Goal: Information Seeking & Learning: Learn about a topic

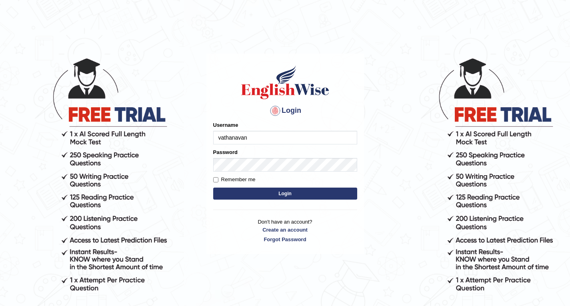
type input "vathanavan"
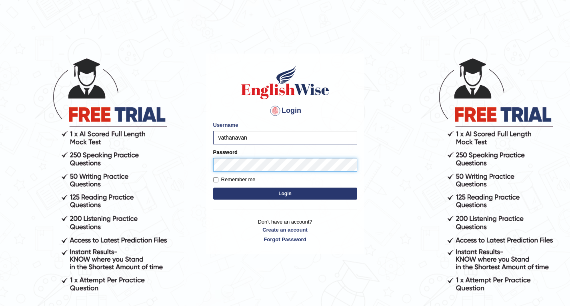
click at [285, 194] on button "Login" at bounding box center [285, 194] width 144 height 12
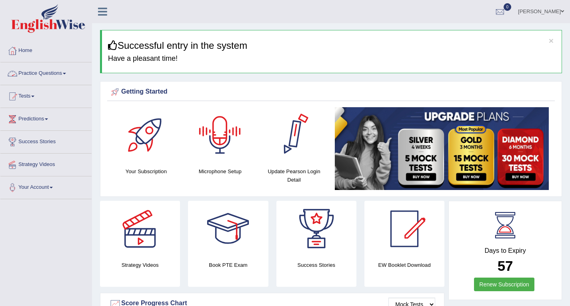
click at [40, 67] on link "Practice Questions" at bounding box center [45, 72] width 91 height 20
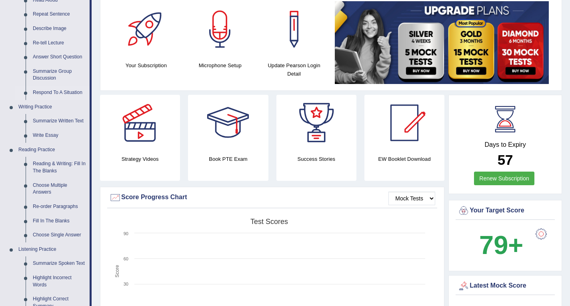
scroll to position [38, 0]
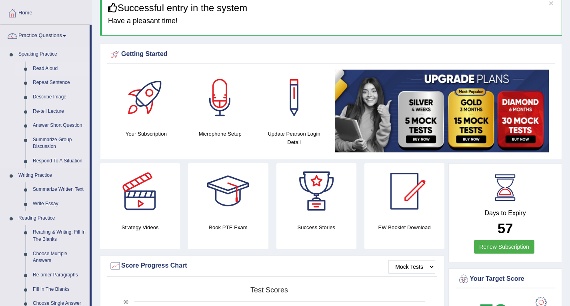
click at [48, 66] on link "Read Aloud" at bounding box center [59, 69] width 60 height 14
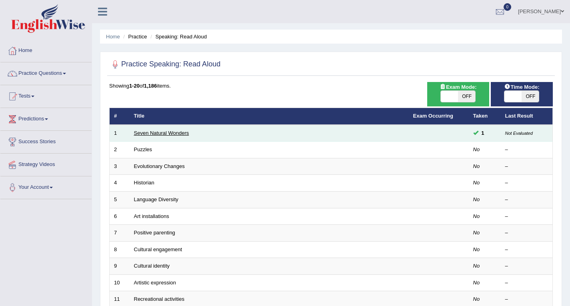
click at [150, 130] on link "Seven Natural Wonders" at bounding box center [161, 133] width 55 height 6
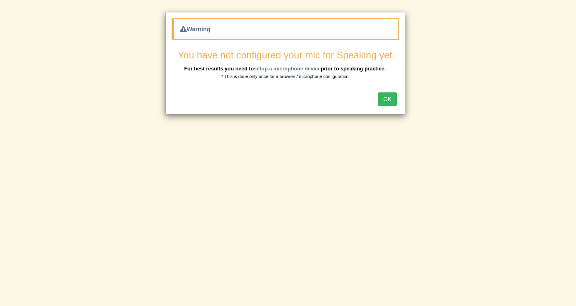
click at [305, 66] on link "setup a microphone device" at bounding box center [287, 69] width 67 height 6
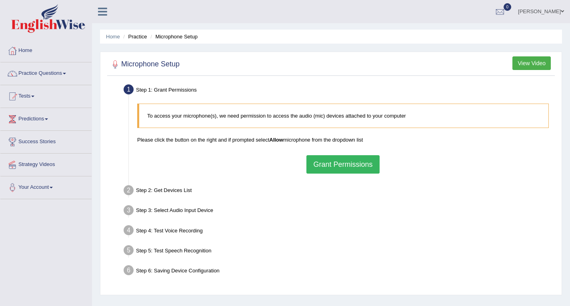
click at [345, 158] on button "Grant Permissions" at bounding box center [342, 164] width 73 height 18
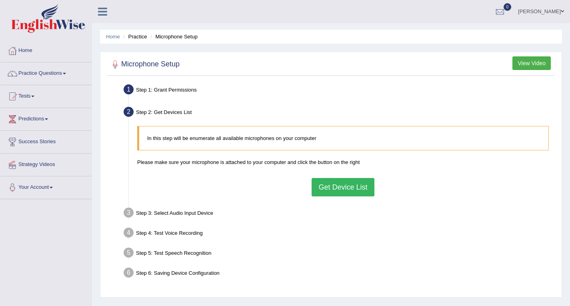
click at [342, 195] on button "Get Device List" at bounding box center [342, 187] width 62 height 18
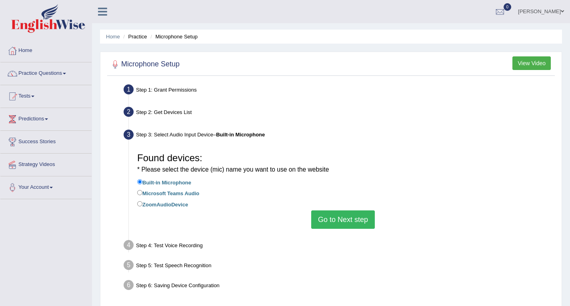
click at [340, 215] on button "Go to Next step" at bounding box center [343, 219] width 64 height 18
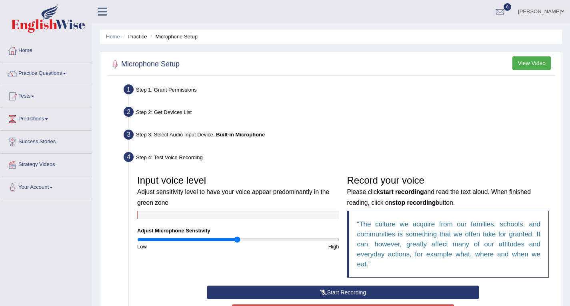
scroll to position [29, 0]
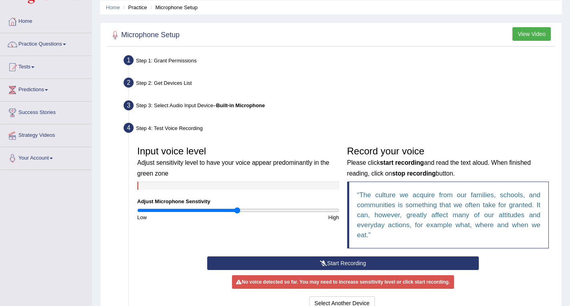
click at [400, 264] on button "Start Recording" at bounding box center [343, 263] width 272 height 14
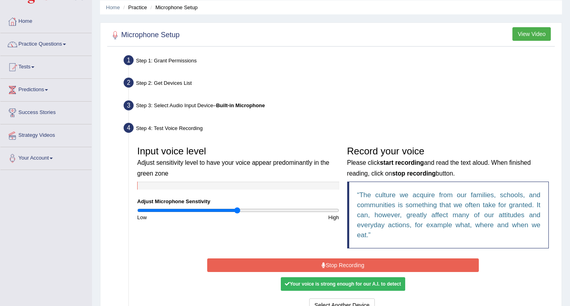
click at [400, 264] on button "Stop Recording" at bounding box center [343, 265] width 272 height 14
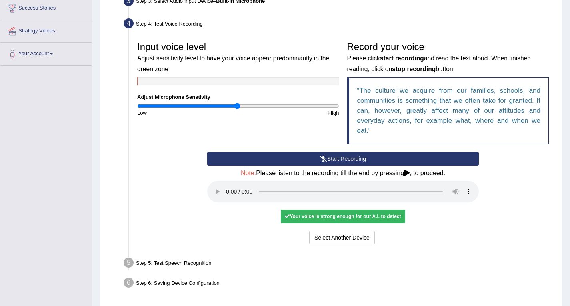
scroll to position [136, 0]
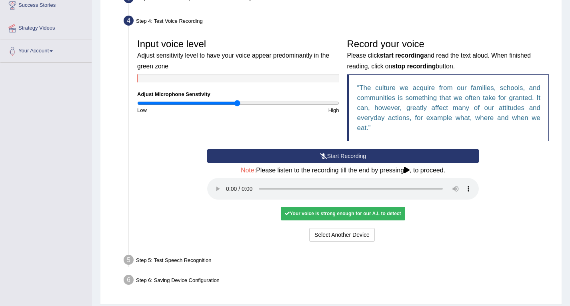
click at [226, 182] on audio at bounding box center [343, 189] width 272 height 22
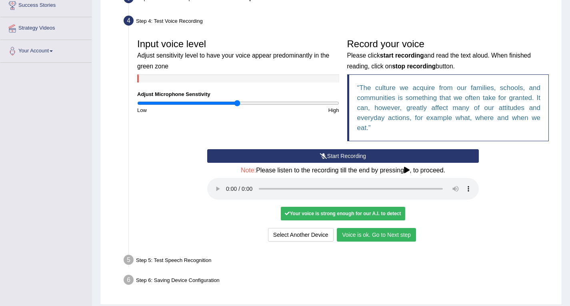
click at [362, 228] on button "Voice is ok. Go to Next step" at bounding box center [376, 235] width 79 height 14
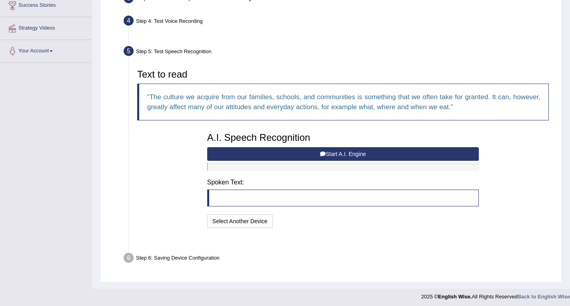
scroll to position [119, 0]
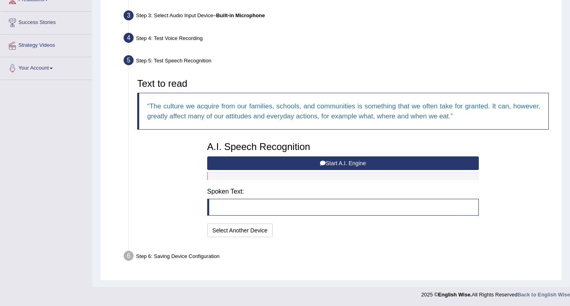
click at [349, 164] on button "Start A.I. Engine" at bounding box center [343, 163] width 272 height 14
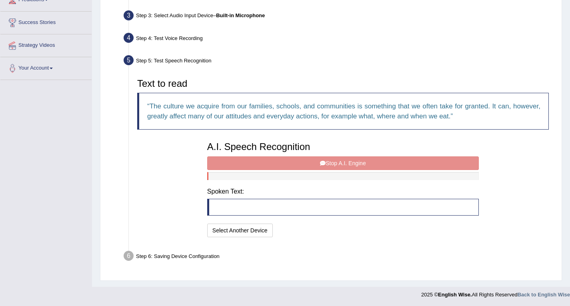
click at [294, 164] on div "A.I. Speech Recognition Start A.I. Engine Stop A.I. Engine Note: Please listen …" at bounding box center [343, 189] width 280 height 102
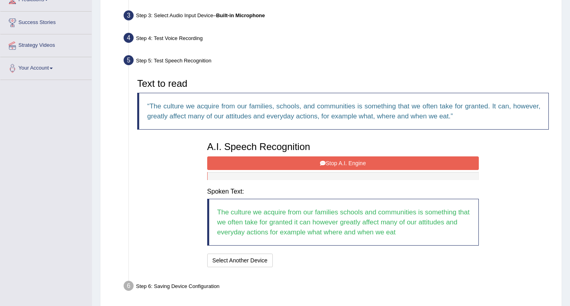
click at [369, 165] on button "Stop A.I. Engine" at bounding box center [343, 163] width 272 height 14
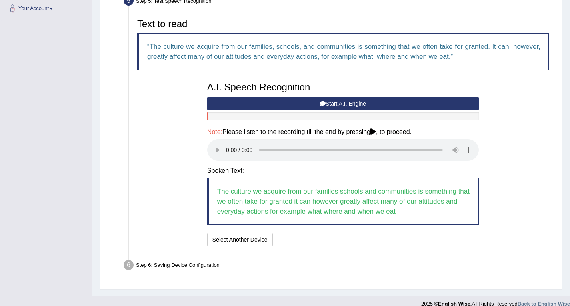
scroll to position [178, 0]
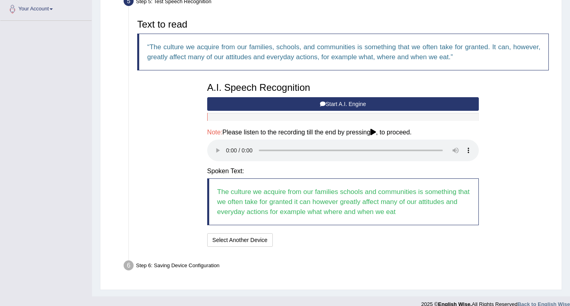
click at [267, 188] on blockquote "The culture we acquire from our families schools and communities is something t…" at bounding box center [343, 201] width 272 height 47
click at [207, 258] on div "Step 6: Saving Device Configuration" at bounding box center [339, 267] width 438 height 18
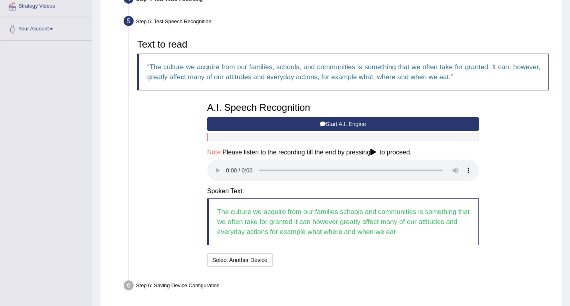
scroll to position [160, 0]
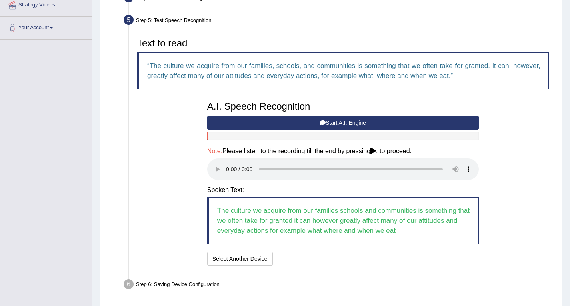
click at [229, 166] on audio at bounding box center [343, 169] width 272 height 22
click at [319, 166] on audio at bounding box center [343, 169] width 272 height 22
click at [427, 164] on audio at bounding box center [343, 169] width 272 height 22
click at [331, 254] on button "Speech is ok. Go to Last step" at bounding box center [318, 259] width 84 height 14
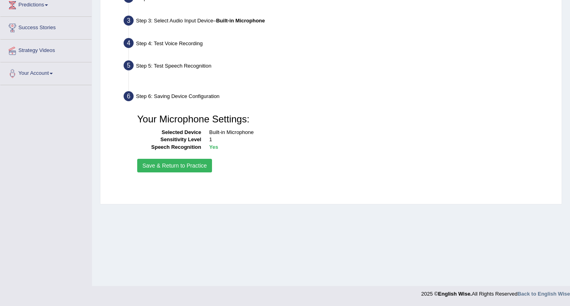
scroll to position [114, 0]
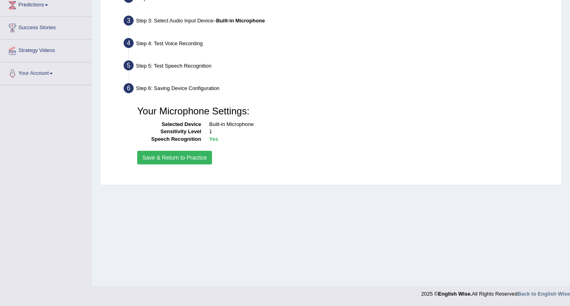
click at [203, 162] on button "Save & Return to Practice" at bounding box center [174, 158] width 75 height 14
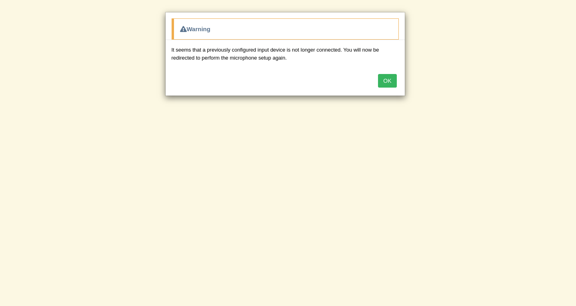
click at [387, 84] on button "OK" at bounding box center [387, 81] width 18 height 14
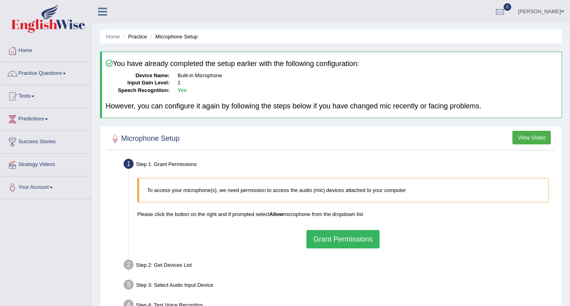
click at [346, 237] on button "Grant Permissions" at bounding box center [342, 239] width 73 height 18
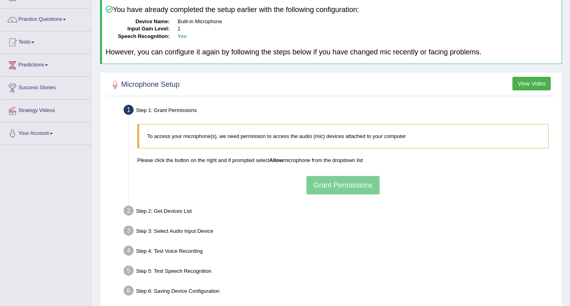
scroll to position [58, 0]
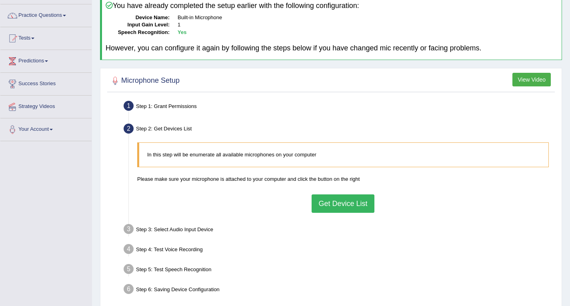
click at [340, 205] on button "Get Device List" at bounding box center [342, 203] width 62 height 18
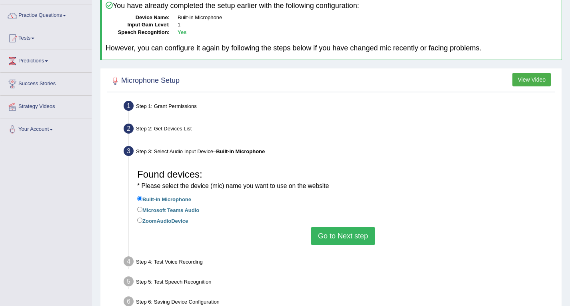
click at [351, 229] on button "Go to Next step" at bounding box center [343, 236] width 64 height 18
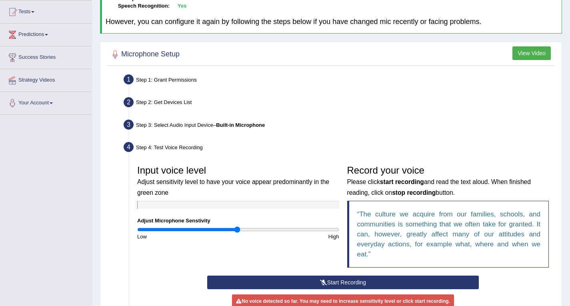
scroll to position [114, 0]
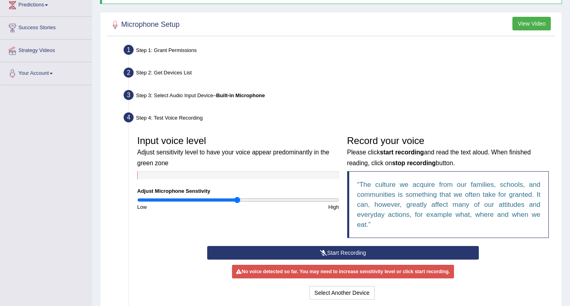
click at [360, 249] on button "Start Recording" at bounding box center [343, 253] width 272 height 14
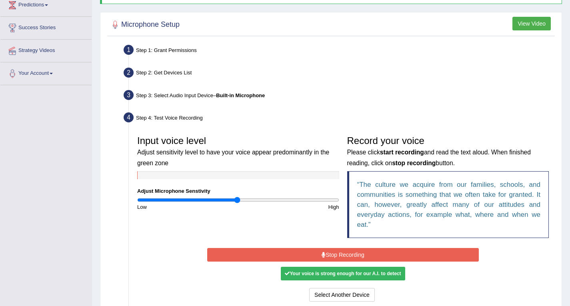
click at [361, 252] on button "Stop Recording" at bounding box center [343, 255] width 272 height 14
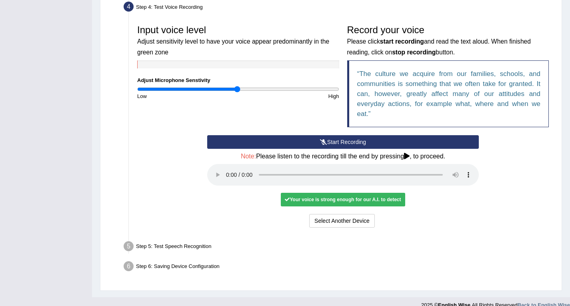
scroll to position [224, 0]
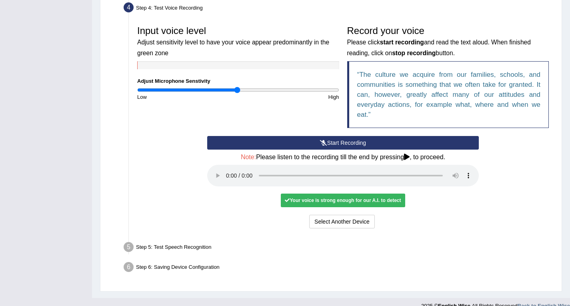
click at [231, 166] on audio at bounding box center [343, 176] width 272 height 22
click at [225, 169] on audio at bounding box center [343, 176] width 272 height 22
click at [370, 194] on div "Your voice is strong enough for our A.I. to detect" at bounding box center [343, 201] width 124 height 14
click at [376, 215] on button "Voice is ok. Go to Next step" at bounding box center [376, 222] width 79 height 14
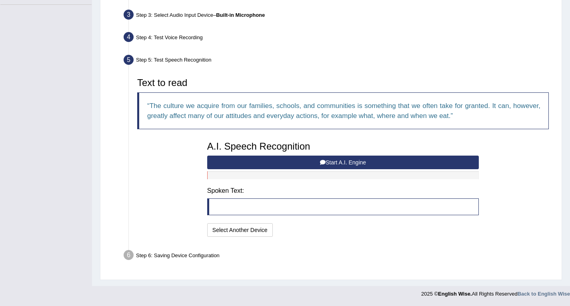
scroll to position [192, 0]
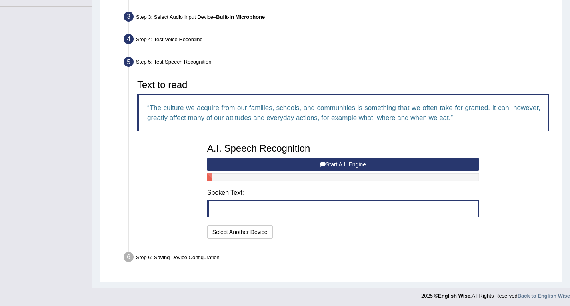
click at [348, 169] on button "Start A.I. Engine" at bounding box center [343, 165] width 272 height 14
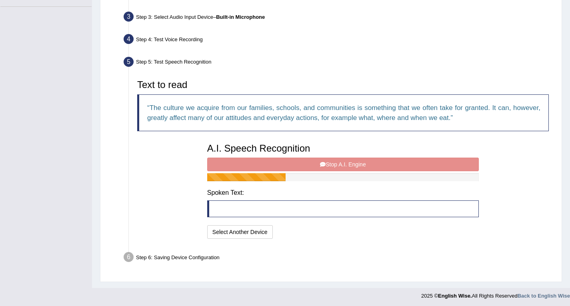
click at [348, 169] on div "A.I. Speech Recognition Start A.I. Engine Stop A.I. Engine Note: Please listen …" at bounding box center [343, 190] width 280 height 102
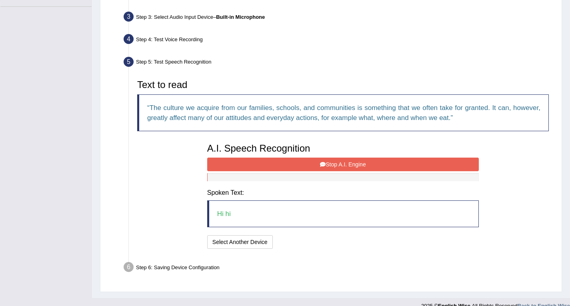
click at [334, 158] on button "Stop A.I. Engine" at bounding box center [343, 165] width 272 height 14
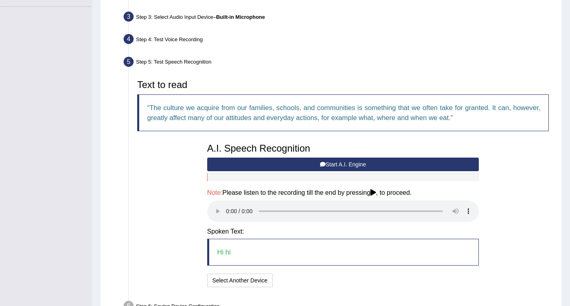
click at [227, 204] on audio at bounding box center [343, 211] width 272 height 22
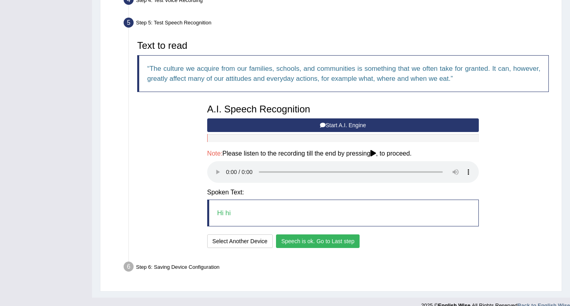
click at [342, 234] on button "Speech is ok. Go to Last step" at bounding box center [318, 241] width 84 height 14
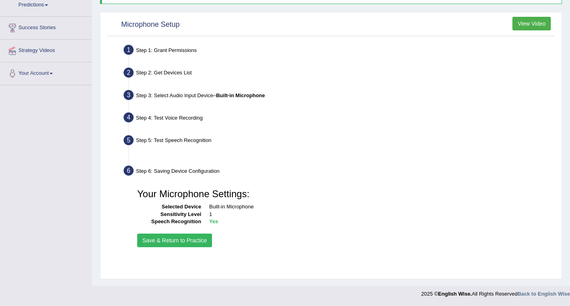
scroll to position [114, 0]
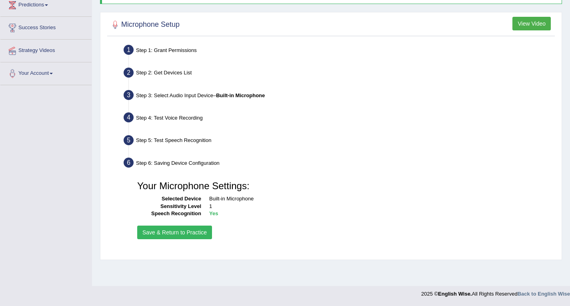
click at [185, 231] on button "Save & Return to Practice" at bounding box center [174, 233] width 75 height 14
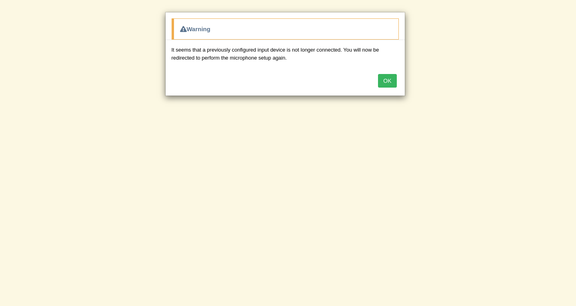
click at [393, 82] on button "OK" at bounding box center [387, 81] width 18 height 14
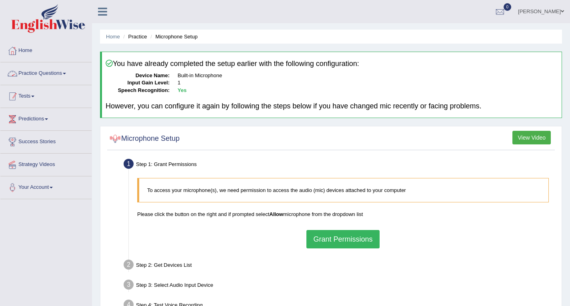
click at [20, 93] on link "Tests" at bounding box center [45, 95] width 91 height 20
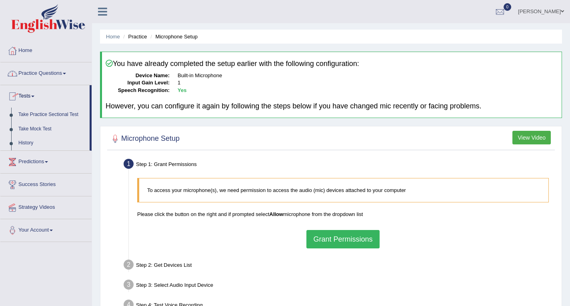
click at [37, 75] on link "Practice Questions" at bounding box center [45, 72] width 91 height 20
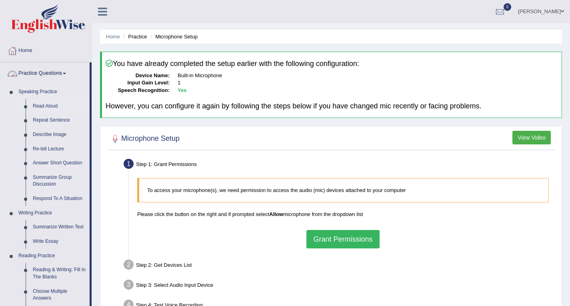
click at [47, 105] on link "Read Aloud" at bounding box center [59, 106] width 60 height 14
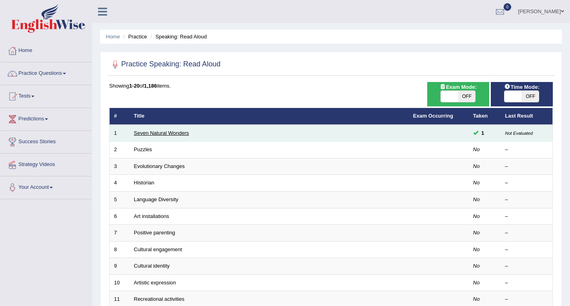
click at [149, 130] on link "Seven Natural Wonders" at bounding box center [161, 133] width 55 height 6
